Goal: Transaction & Acquisition: Purchase product/service

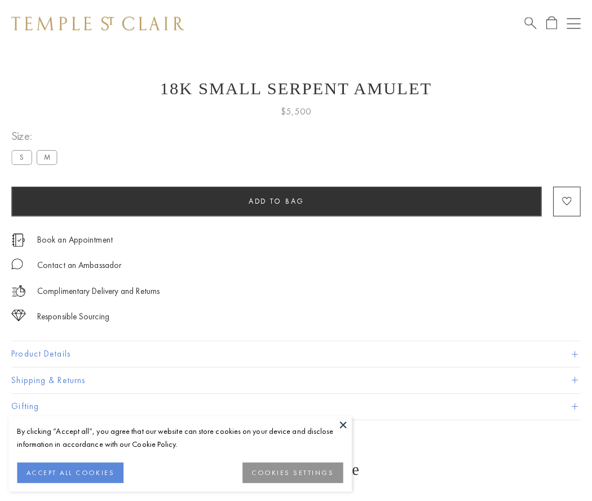
scroll to position [15, 0]
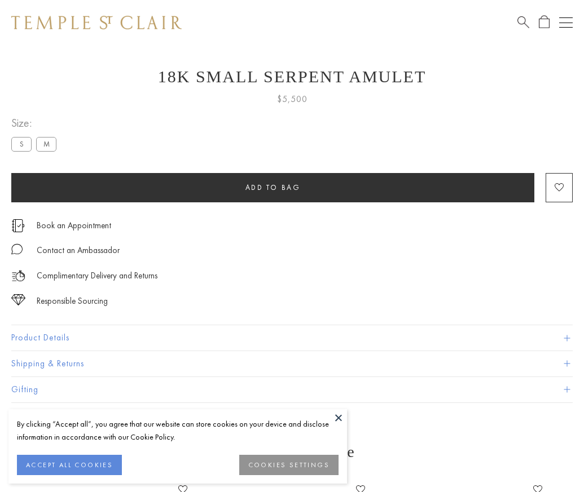
click at [272, 187] on span "Add to bag" at bounding box center [272, 188] width 55 height 10
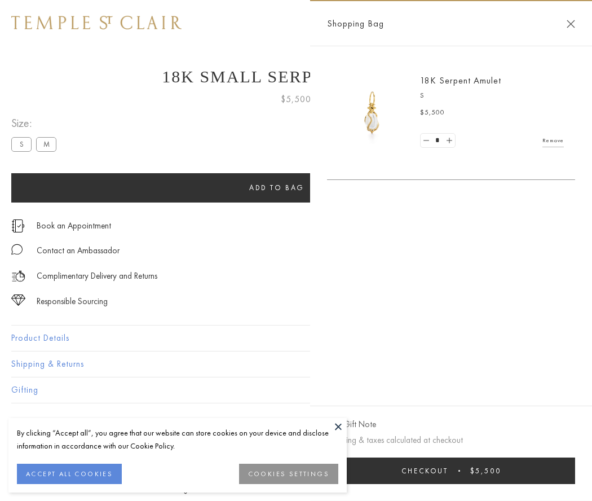
click at [452, 470] on button "Checkout $5,500" at bounding box center [451, 470] width 248 height 27
